Goal: Information Seeking & Learning: Find specific page/section

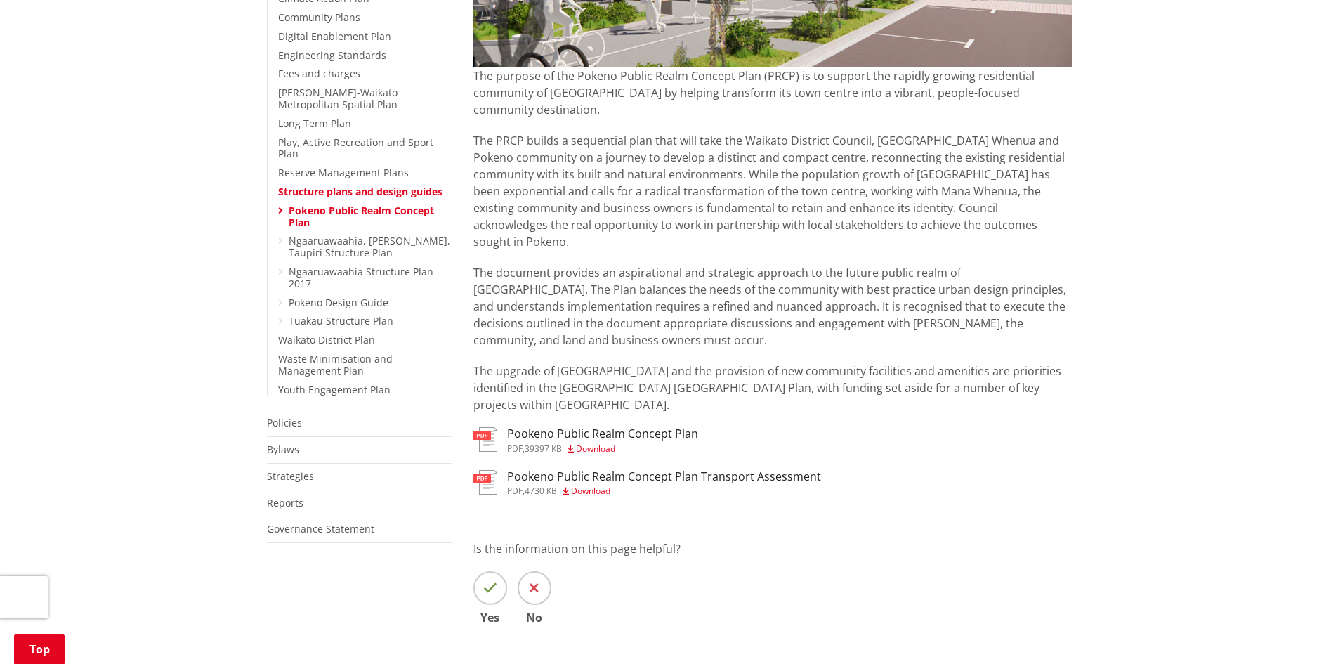
scroll to position [421, 0]
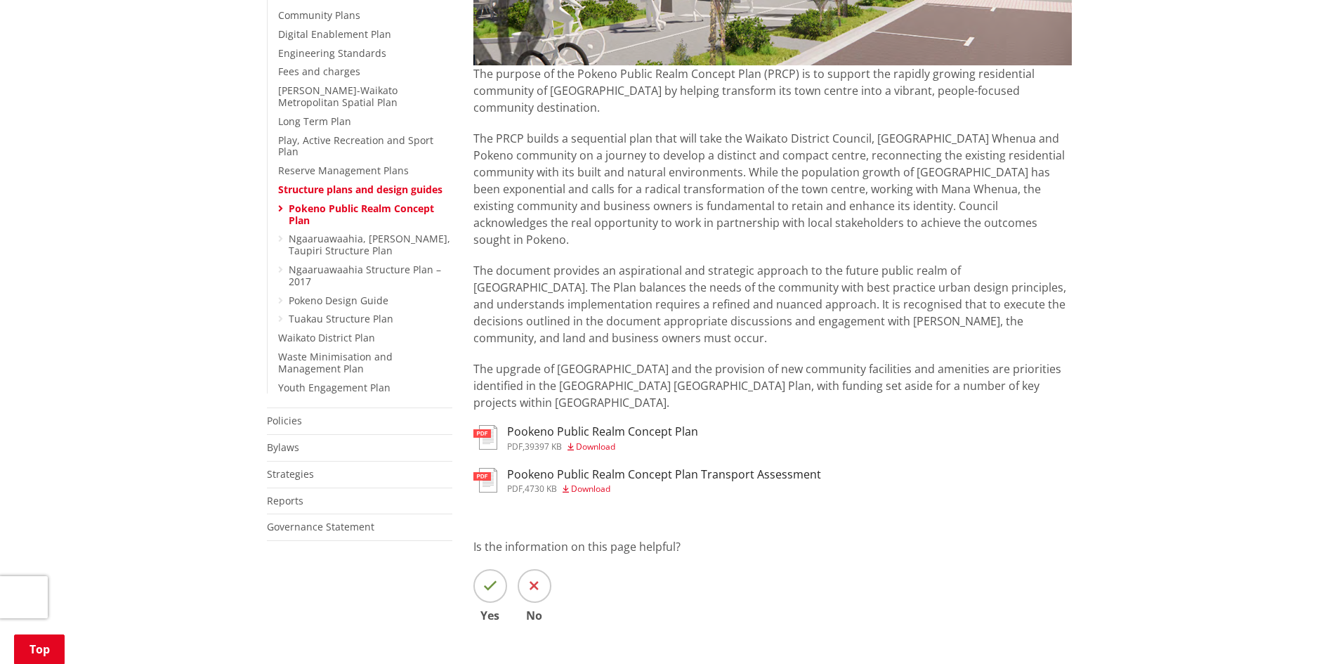
click at [554, 425] on h3 "Pookeno Public Realm Concept Plan" at bounding box center [602, 431] width 191 height 13
click at [543, 468] on h3 "Pookeno Public Realm Concept Plan Transport Assessment" at bounding box center [664, 474] width 314 height 13
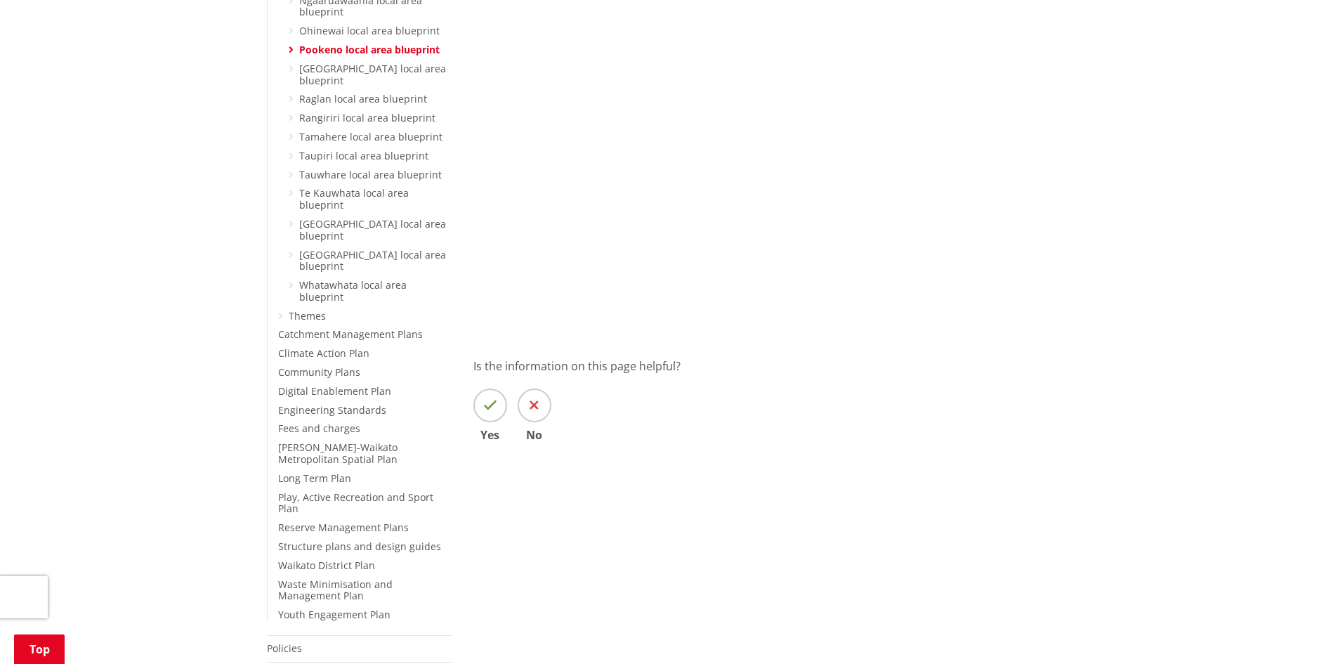
scroll to position [562, 0]
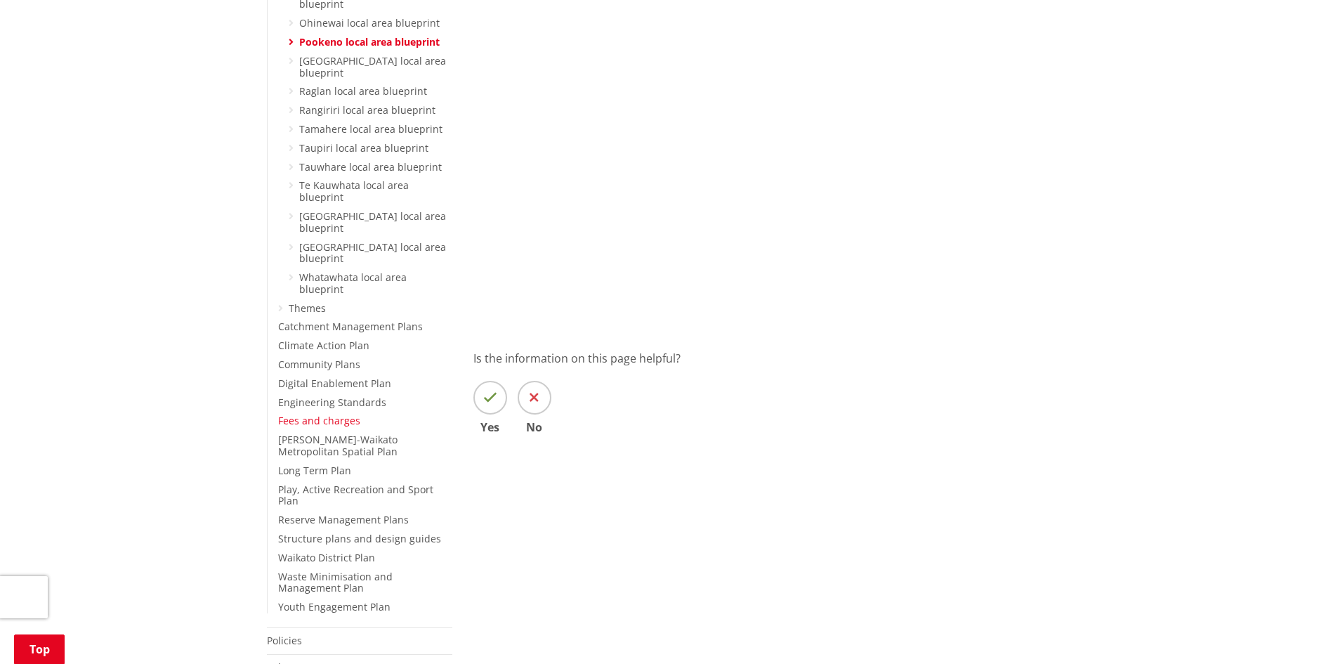
click at [341, 414] on link "Fees and charges" at bounding box center [319, 420] width 82 height 13
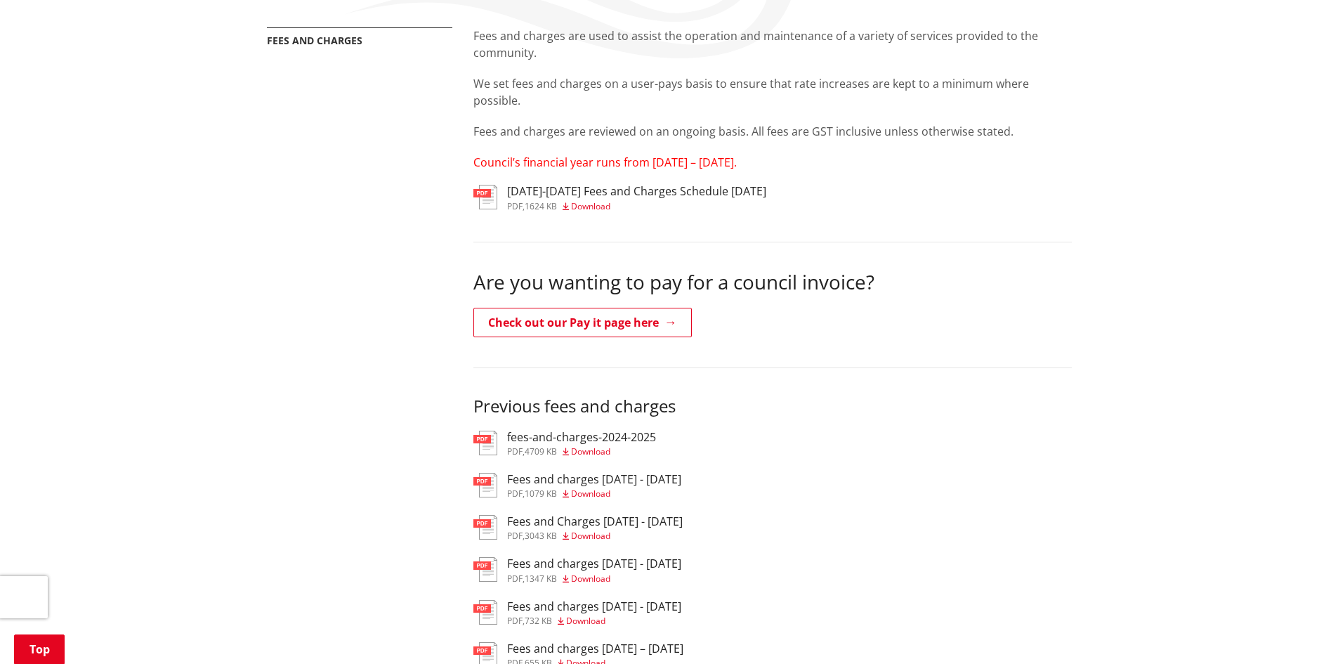
scroll to position [281, 0]
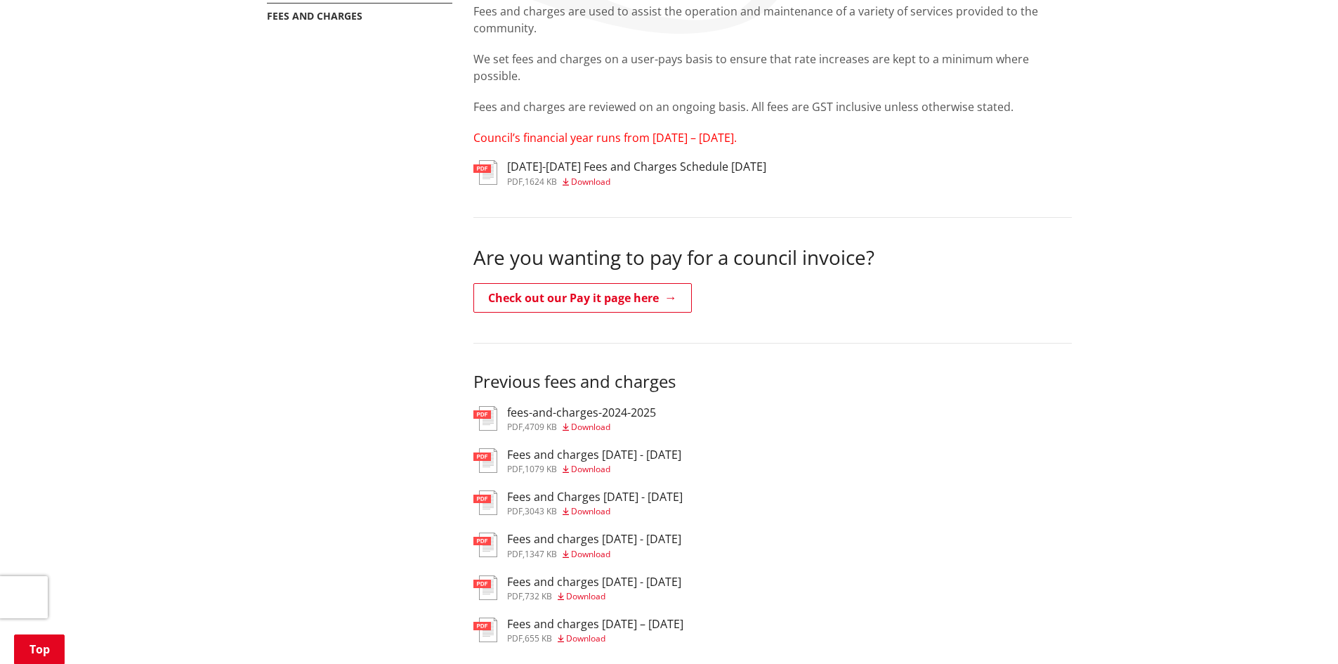
click at [533, 169] on h3 "[DATE]-[DATE] Fees and Charges Schedule [DATE]" at bounding box center [636, 166] width 259 height 13
